Goal: Transaction & Acquisition: Book appointment/travel/reservation

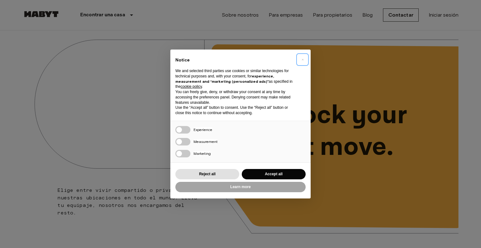
click at [303, 60] on span "×" at bounding box center [303, 60] width 2 height 8
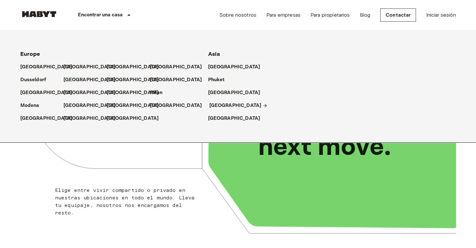
click at [223, 104] on p "[GEOGRAPHIC_DATA]" at bounding box center [236, 106] width 52 height 8
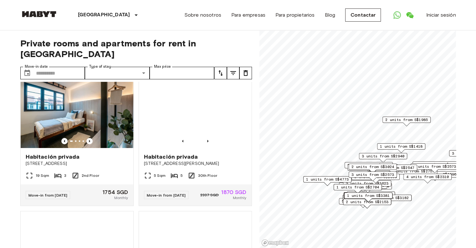
scroll to position [157, 0]
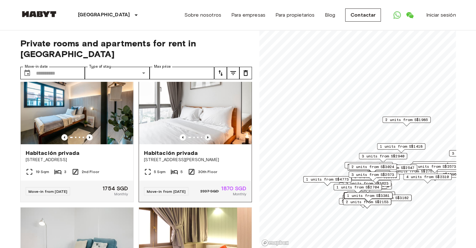
click at [205, 134] on icon "Previous image" at bounding box center [208, 137] width 6 height 6
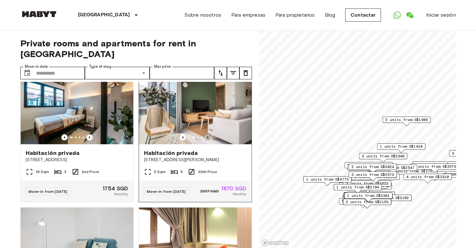
click at [205, 134] on icon "Previous image" at bounding box center [208, 137] width 6 height 6
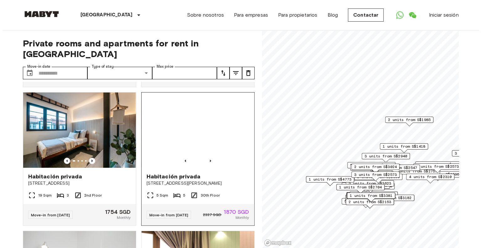
scroll to position [63, 0]
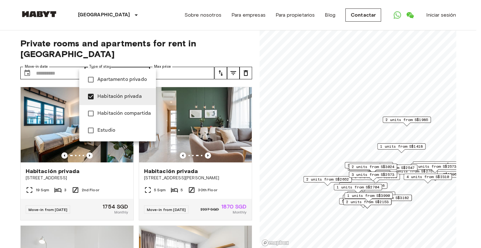
type input "**********"
click at [49, 61] on div at bounding box center [240, 124] width 481 height 248
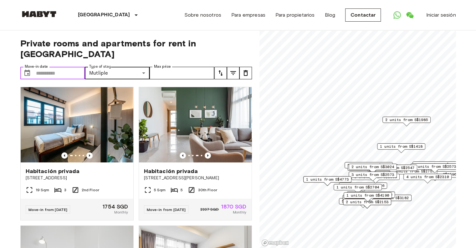
click at [58, 67] on input "Move-in date" at bounding box center [60, 73] width 49 height 13
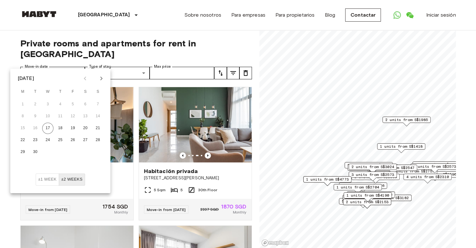
click at [100, 78] on icon "Next month" at bounding box center [102, 79] width 8 height 8
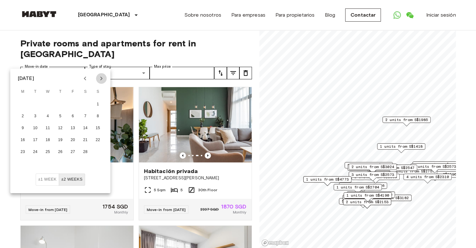
click at [100, 78] on icon "Next month" at bounding box center [102, 79] width 8 height 8
click at [25, 103] on button "1" at bounding box center [22, 104] width 11 height 11
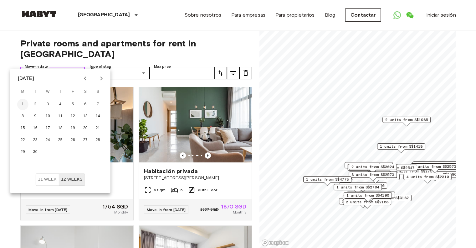
type input "**********"
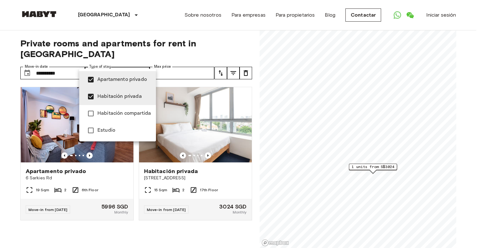
click at [143, 62] on div at bounding box center [240, 124] width 481 height 248
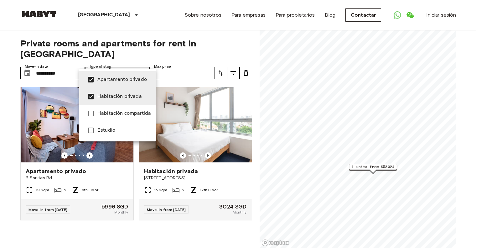
type input "**********"
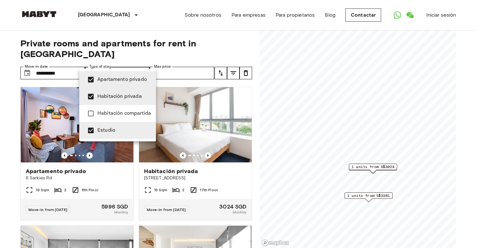
click at [192, 60] on div at bounding box center [240, 124] width 481 height 248
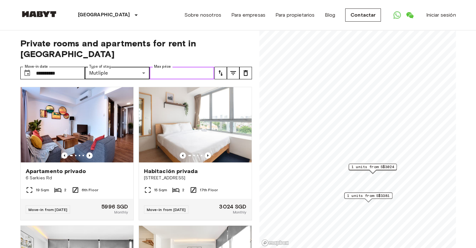
click at [201, 67] on input "Max price" at bounding box center [182, 73] width 65 height 13
type input "*"
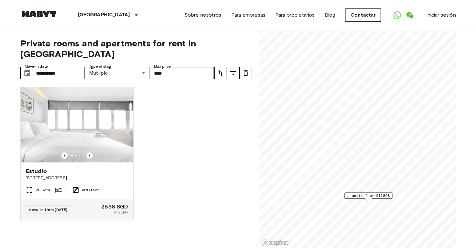
type input "****"
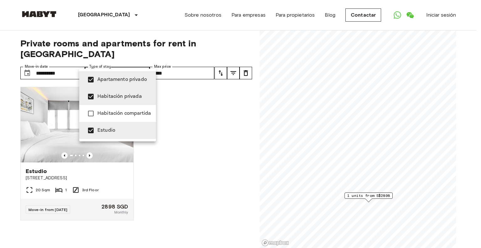
click at [188, 86] on div at bounding box center [240, 124] width 481 height 248
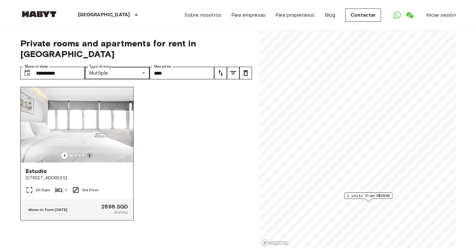
click at [87, 152] on icon "Previous image" at bounding box center [89, 155] width 6 height 6
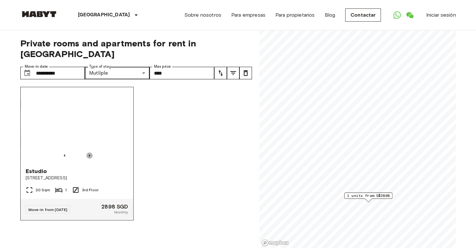
click at [90, 152] on icon "Previous image" at bounding box center [89, 155] width 6 height 6
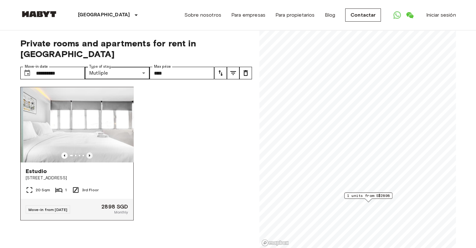
click at [90, 152] on icon "Previous image" at bounding box center [89, 155] width 6 height 6
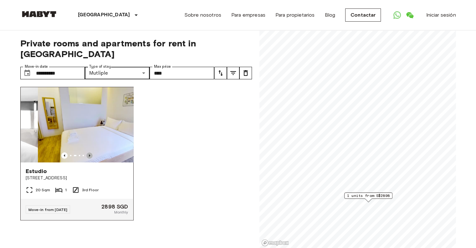
click at [90, 152] on icon "Previous image" at bounding box center [89, 155] width 6 height 6
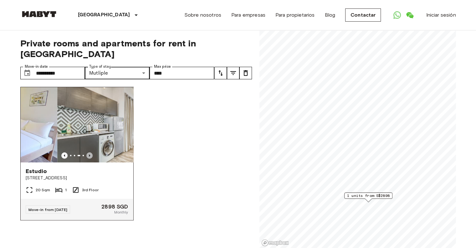
click at [90, 152] on icon "Previous image" at bounding box center [89, 155] width 6 height 6
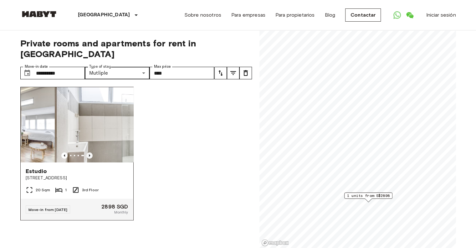
click at [90, 152] on icon "Previous image" at bounding box center [89, 155] width 6 height 6
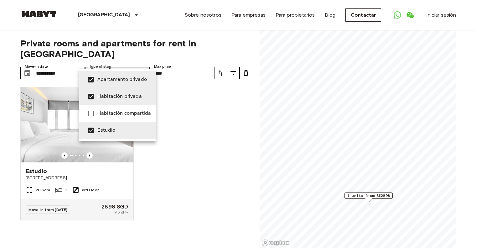
type input "**********"
click at [73, 65] on div at bounding box center [240, 124] width 481 height 248
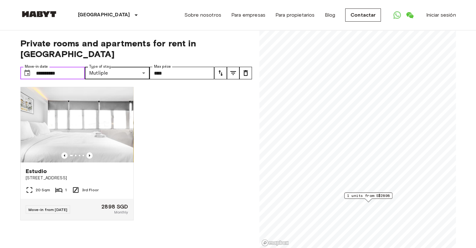
click at [58, 67] on input "**********" at bounding box center [60, 73] width 49 height 13
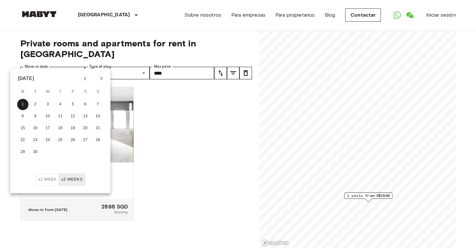
click at [84, 76] on icon "Previous month" at bounding box center [85, 79] width 8 height 8
click at [84, 77] on icon "Previous month" at bounding box center [85, 79] width 8 height 8
click at [85, 77] on icon "Previous month" at bounding box center [85, 79] width 8 height 8
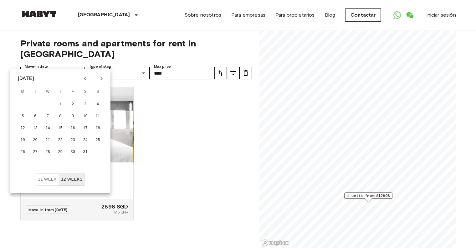
click at [85, 77] on icon "Previous month" at bounding box center [85, 79] width 8 height 8
click at [105, 80] on button "Next month" at bounding box center [101, 78] width 11 height 11
click at [61, 105] on button "1" at bounding box center [60, 104] width 11 height 11
type input "**********"
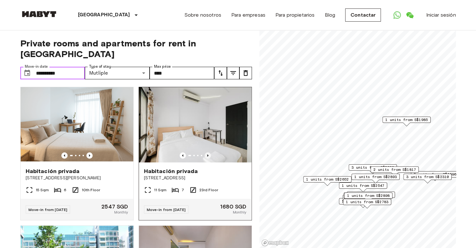
click at [205, 152] on icon "Previous image" at bounding box center [208, 155] width 6 height 6
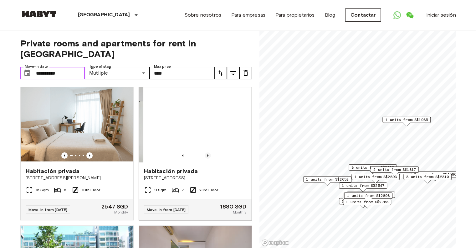
click at [205, 152] on icon "Previous image" at bounding box center [208, 155] width 6 height 6
click at [207, 154] on icon "Previous image" at bounding box center [207, 155] width 1 height 3
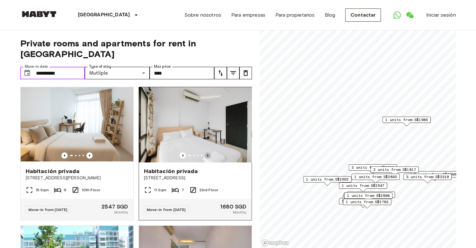
click at [205, 152] on icon "Previous image" at bounding box center [208, 155] width 6 height 6
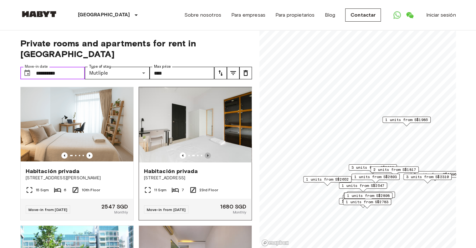
click at [205, 152] on icon "Previous image" at bounding box center [208, 155] width 6 height 6
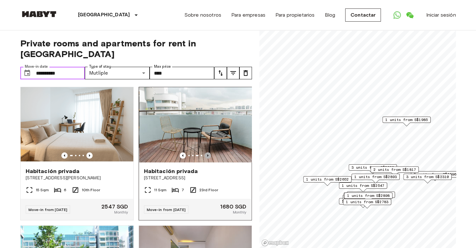
click at [205, 152] on icon "Previous image" at bounding box center [208, 155] width 6 height 6
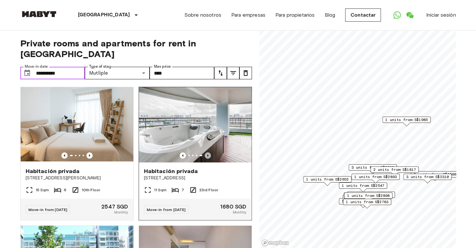
click at [205, 152] on icon "Previous image" at bounding box center [208, 155] width 6 height 6
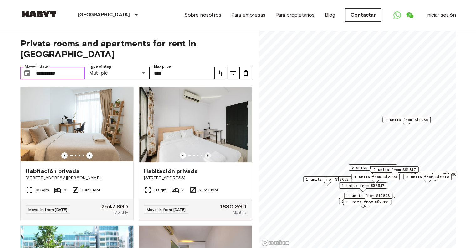
click at [205, 152] on icon "Previous image" at bounding box center [208, 155] width 6 height 6
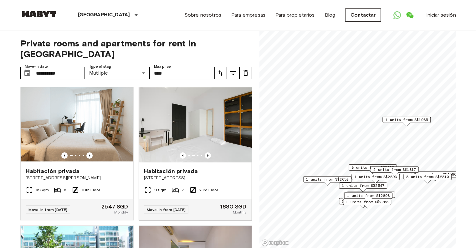
click at [209, 175] on span "[STREET_ADDRESS]" at bounding box center [195, 178] width 103 height 6
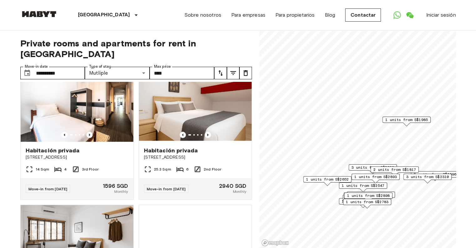
scroll to position [440, 0]
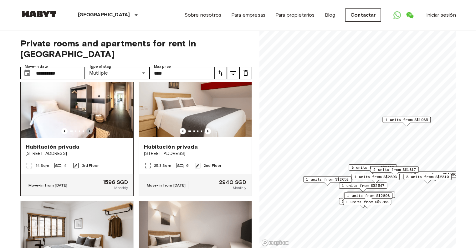
click at [87, 128] on icon "Previous image" at bounding box center [89, 131] width 6 height 6
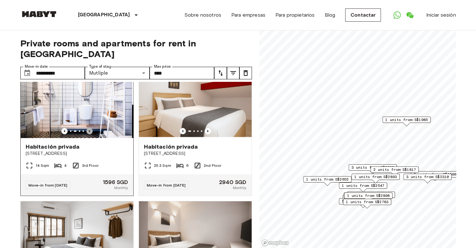
click at [87, 128] on icon "Previous image" at bounding box center [89, 131] width 6 height 6
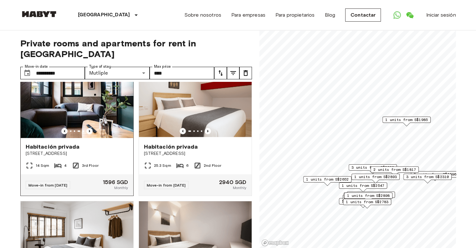
click at [105, 119] on img at bounding box center [77, 100] width 113 height 75
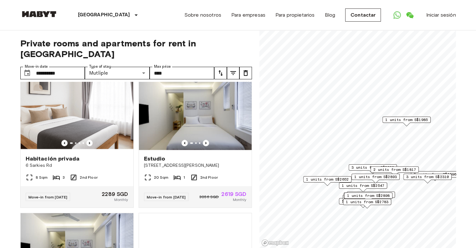
scroll to position [840, 0]
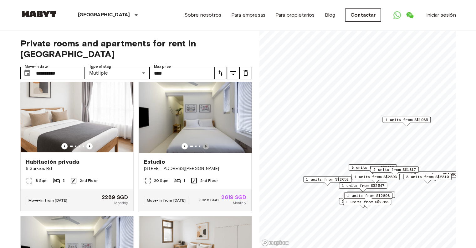
click at [204, 149] on icon "Previous image" at bounding box center [206, 146] width 6 height 6
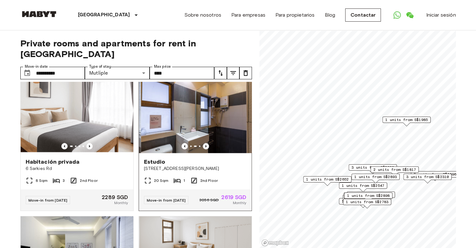
click at [204, 149] on icon "Previous image" at bounding box center [206, 146] width 6 height 6
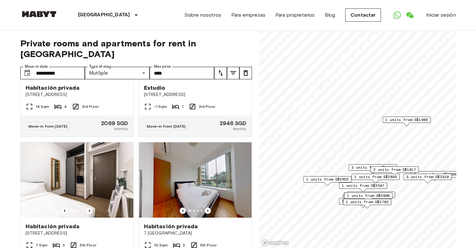
scroll to position [274, 0]
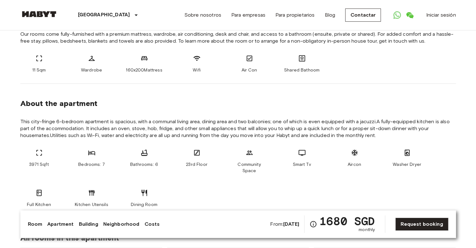
scroll to position [251, 0]
drag, startPoint x: 155, startPoint y: 164, endPoint x: 158, endPoint y: 164, distance: 3.5
click at [158, 164] on div "Bathrooms: 6" at bounding box center [145, 161] width 38 height 25
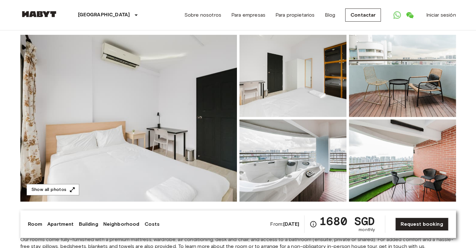
scroll to position [46, 0]
click at [155, 137] on img at bounding box center [128, 117] width 217 height 167
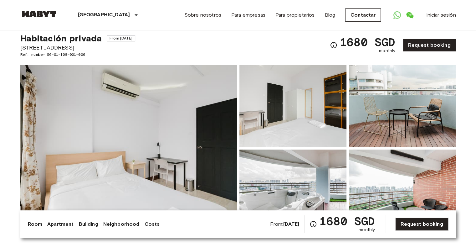
scroll to position [0, 0]
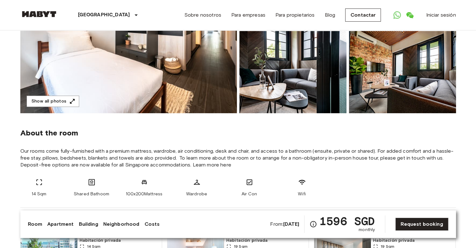
scroll to position [135, 0]
